Goal: Information Seeking & Learning: Learn about a topic

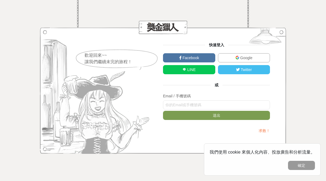
click at [233, 58] on link "Google" at bounding box center [244, 57] width 52 height 9
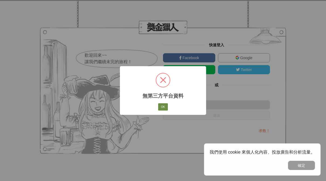
click at [165, 109] on button "OK" at bounding box center [163, 107] width 10 height 8
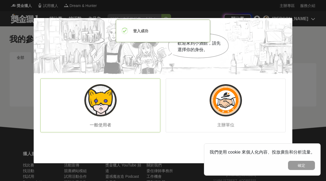
click at [116, 89] on img at bounding box center [100, 100] width 32 height 32
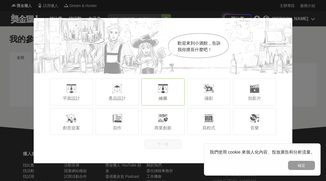
click at [158, 95] on div "繪圖" at bounding box center [162, 92] width 43 height 27
click at [169, 144] on button "下一步" at bounding box center [163, 144] width 37 height 9
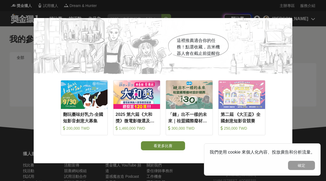
click at [157, 145] on button "看更多比賽" at bounding box center [163, 145] width 44 height 9
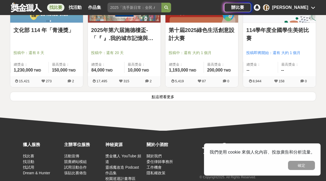
scroll to position [699, 0]
